Goal: Task Accomplishment & Management: Use online tool/utility

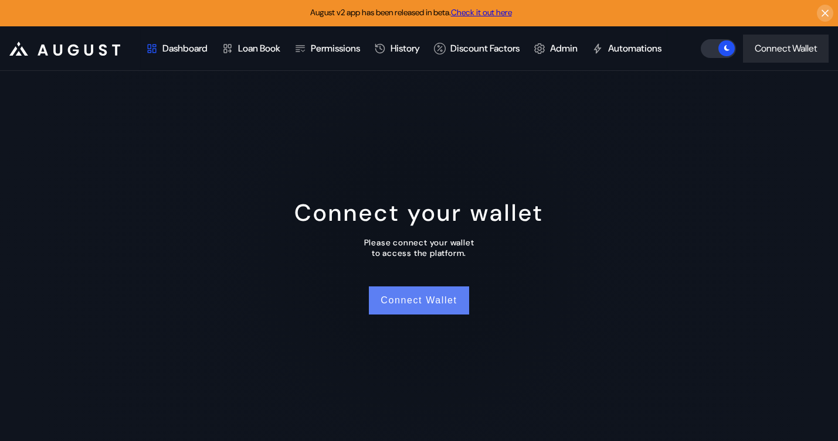
click at [415, 301] on button "Connect Wallet" at bounding box center [419, 301] width 100 height 28
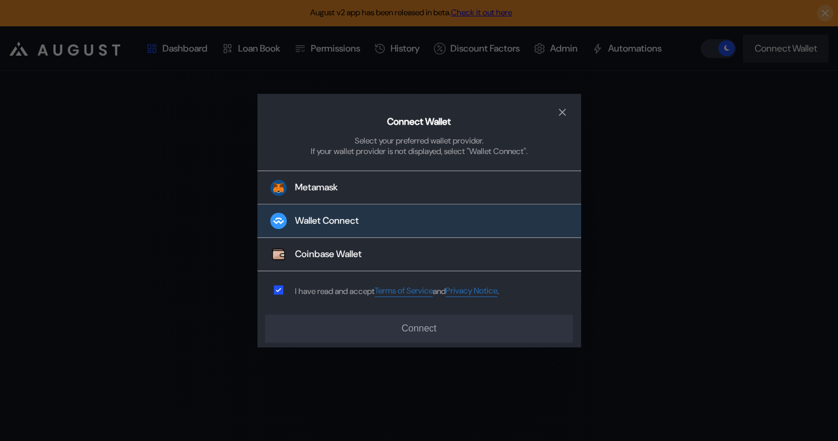
click at [359, 231] on button "Wallet Connect" at bounding box center [419, 221] width 324 height 33
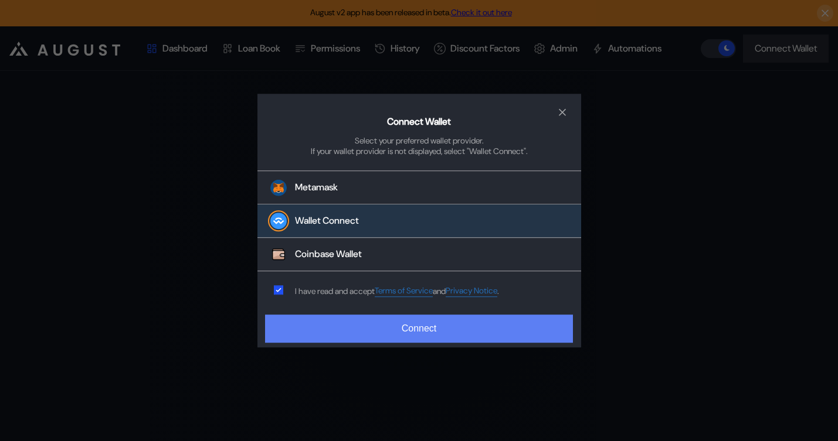
click at [372, 330] on button "Connect" at bounding box center [418, 329] width 307 height 28
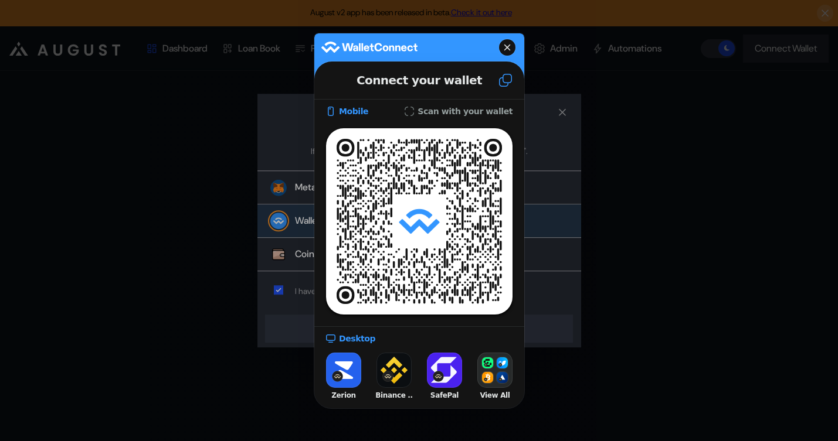
click at [514, 86] on button at bounding box center [506, 80] width 38 height 32
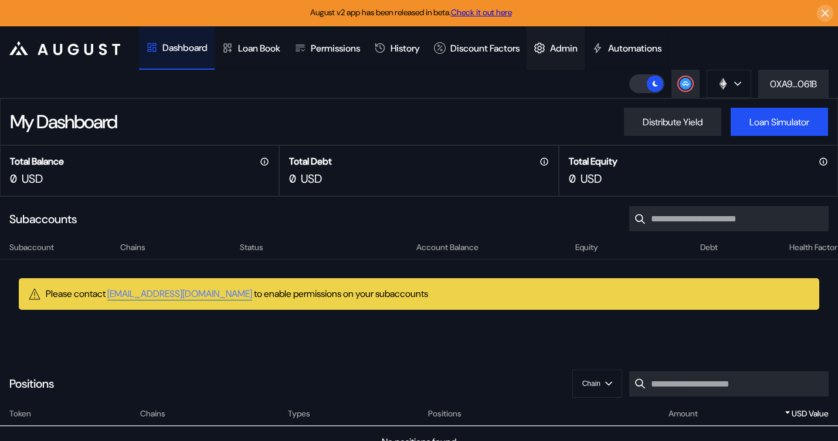
click at [576, 47] on div "Admin" at bounding box center [564, 48] width 28 height 12
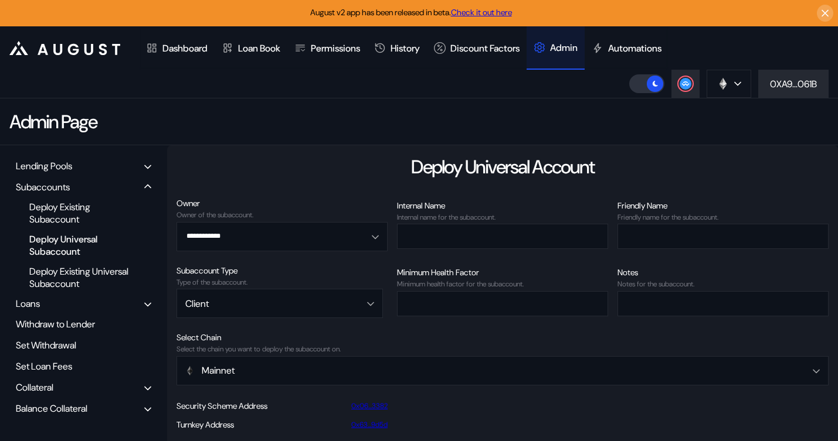
click at [42, 157] on div "Lending Pools" at bounding box center [84, 166] width 144 height 18
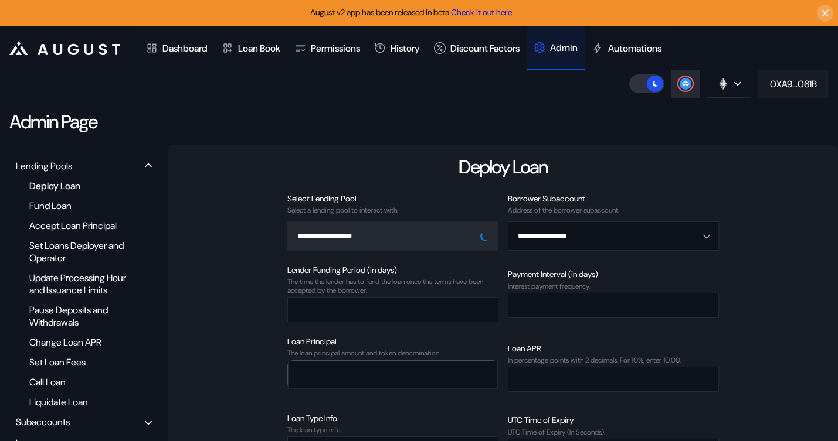
click at [778, 87] on div "0XA9...061B" at bounding box center [793, 84] width 47 height 12
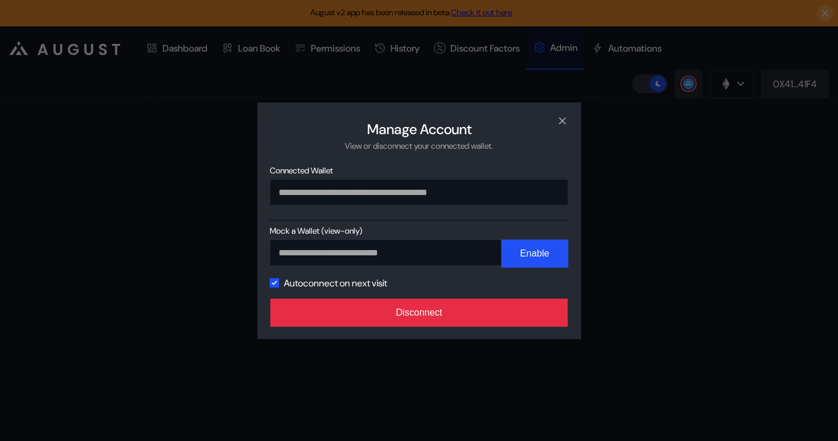
click at [469, 317] on button "Disconnect" at bounding box center [419, 313] width 298 height 28
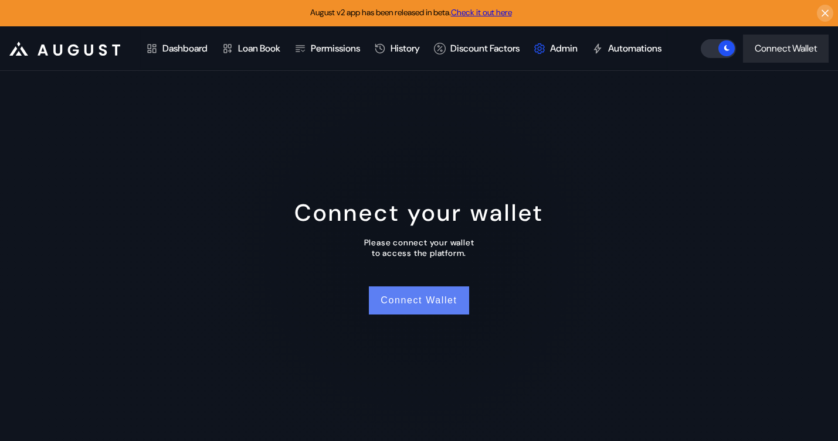
click at [429, 307] on button "Connect Wallet" at bounding box center [419, 301] width 100 height 28
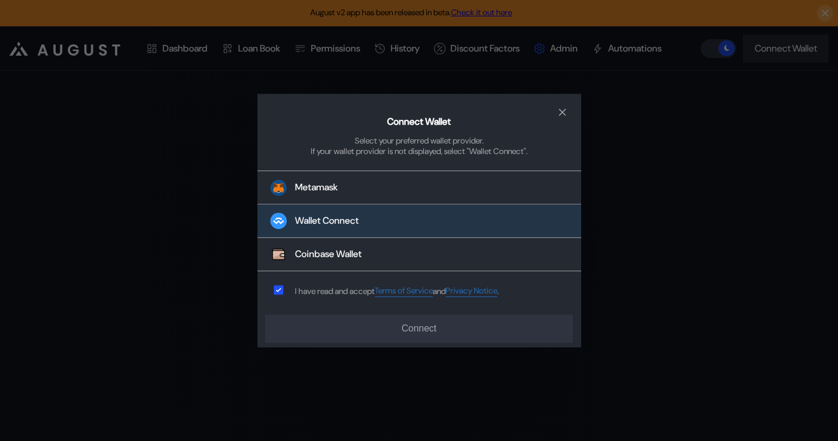
click at [331, 215] on div "Wallet Connect" at bounding box center [327, 221] width 64 height 12
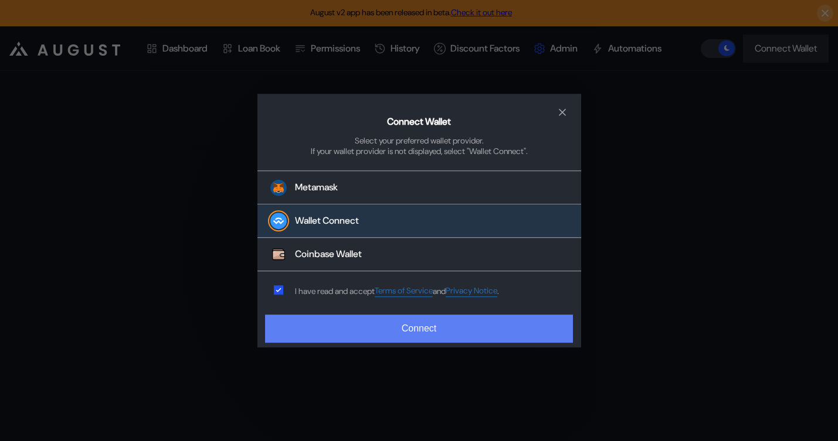
click at [402, 331] on button "Connect" at bounding box center [418, 329] width 307 height 28
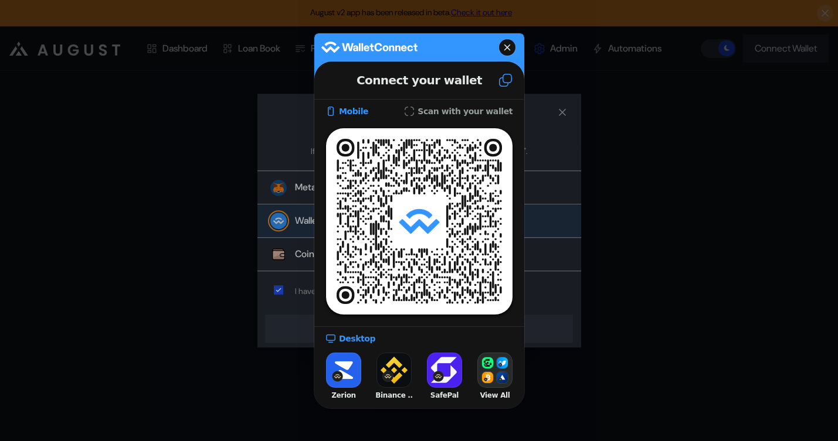
click at [500, 84] on icon at bounding box center [505, 80] width 14 height 14
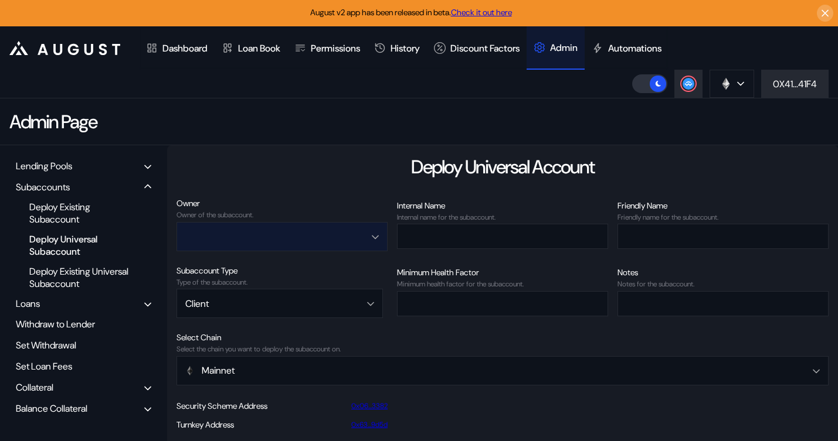
click at [227, 247] on input "Open menu" at bounding box center [275, 236] width 181 height 28
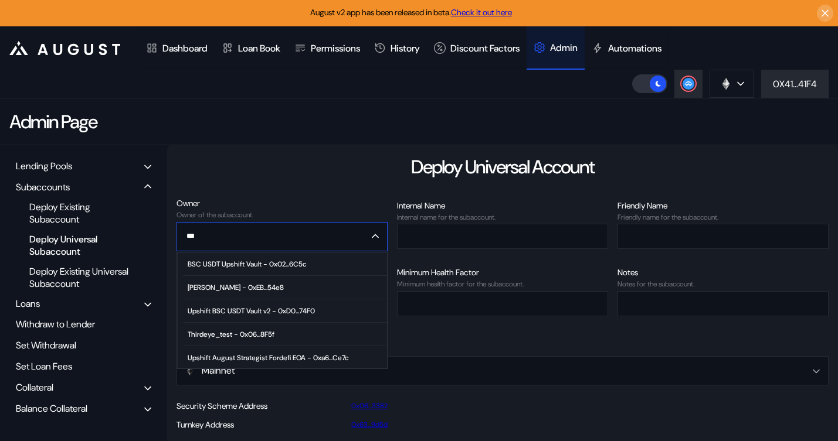
type input "****"
type input "**********"
click at [43, 159] on div "Lending Pools" at bounding box center [84, 166] width 144 height 18
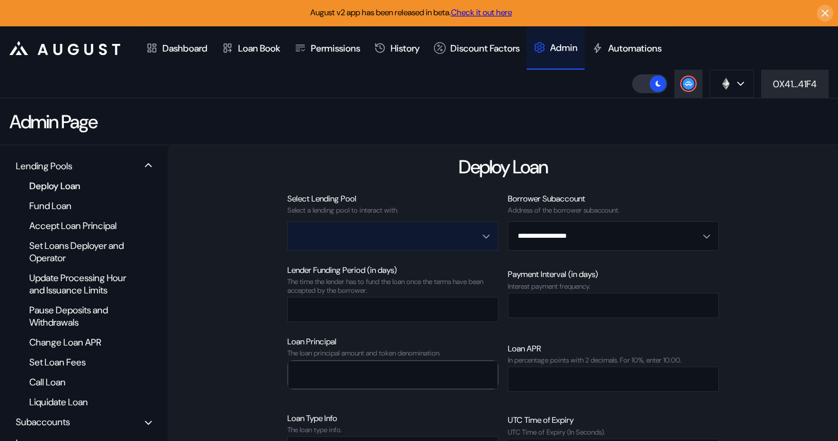
click at [437, 222] on input "Open menu" at bounding box center [386, 236] width 181 height 28
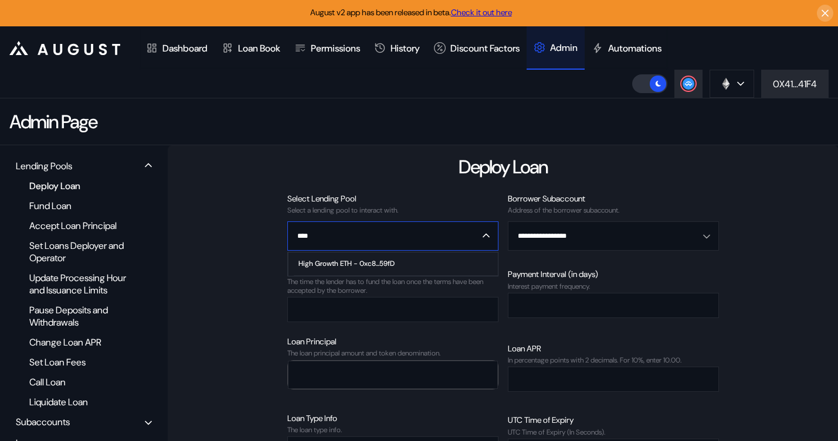
click at [423, 260] on span "High Growth ETH - 0xc8...59fD" at bounding box center [396, 264] width 204 height 23
type input "**********"
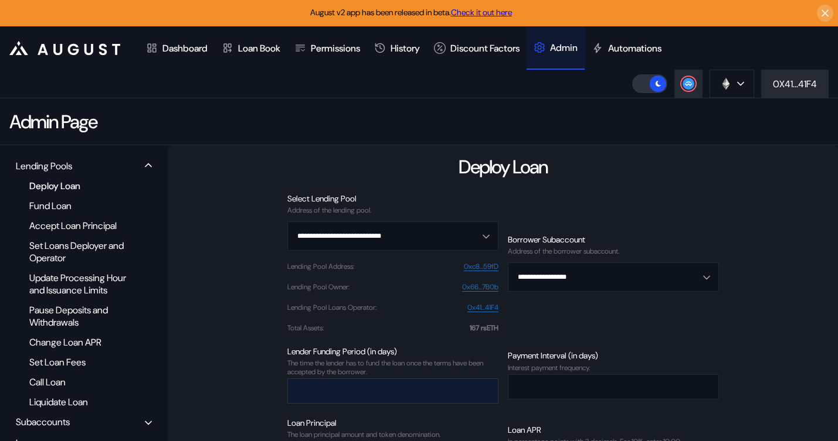
click at [384, 394] on input "number" at bounding box center [384, 391] width 192 height 24
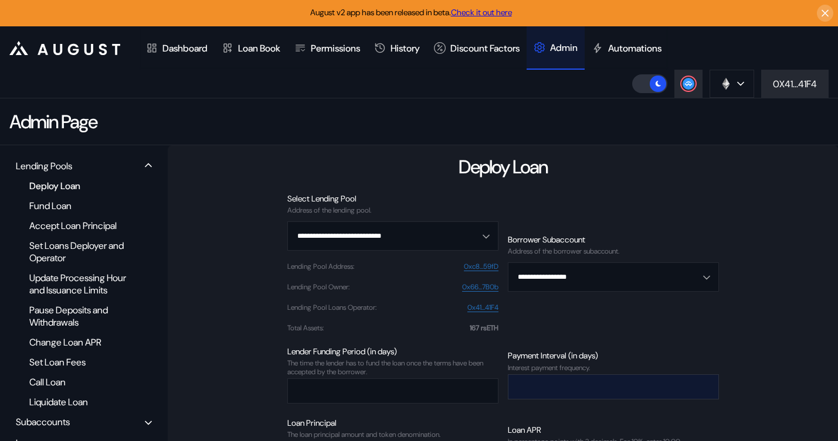
type input "*"
click at [572, 392] on input "number" at bounding box center [604, 387] width 192 height 24
type input "*"
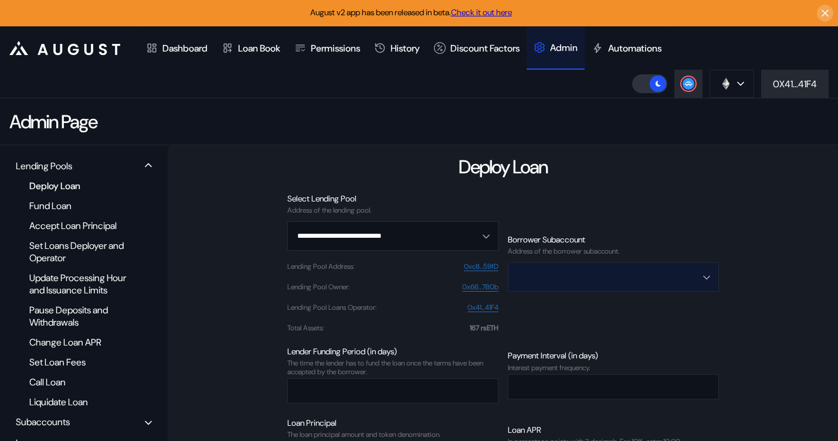
click at [577, 274] on input "Open menu" at bounding box center [606, 277] width 181 height 28
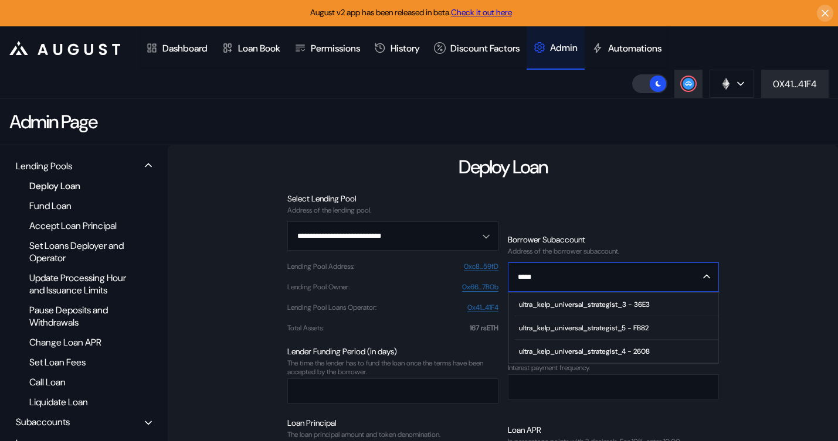
click at [641, 353] on div "ultra_kelp_universal_strategist_4 - 2608" at bounding box center [584, 352] width 131 height 8
type input "**********"
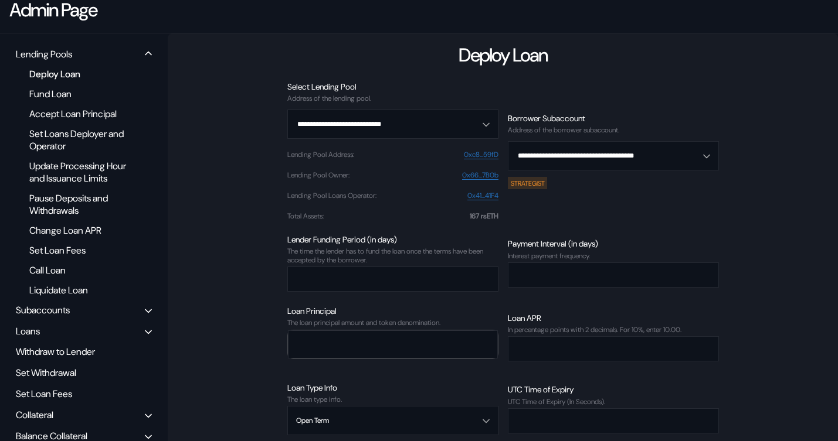
scroll to position [140, 0]
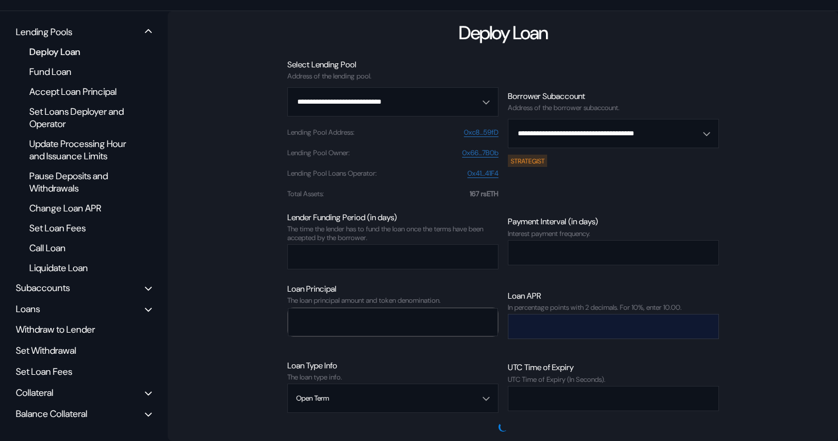
click at [563, 328] on input "number" at bounding box center [604, 327] width 192 height 24
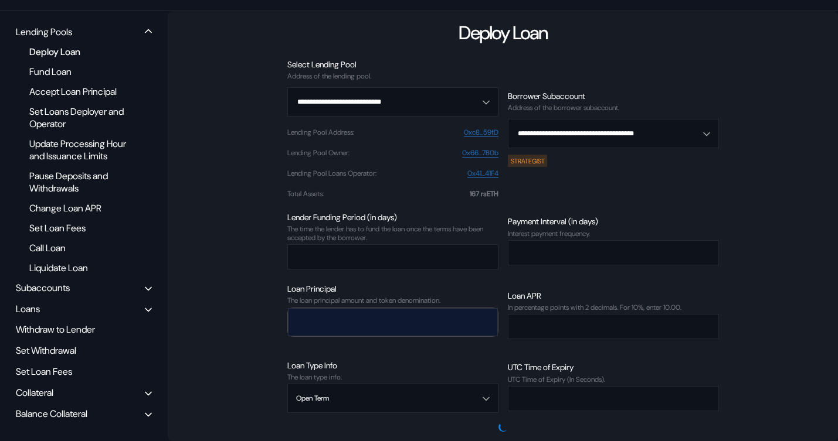
type input "****"
click at [427, 317] on input "number" at bounding box center [383, 322] width 191 height 24
type input "***"
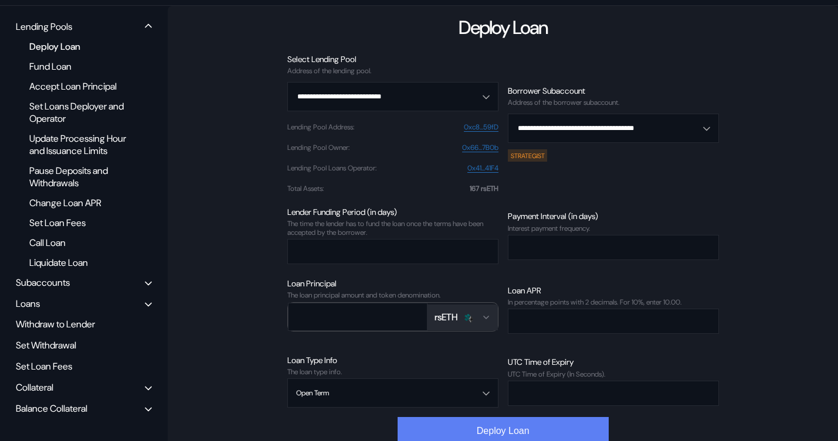
click at [477, 422] on button "Deploy Loan" at bounding box center [502, 431] width 211 height 28
